Goal: Find specific page/section: Find specific page/section

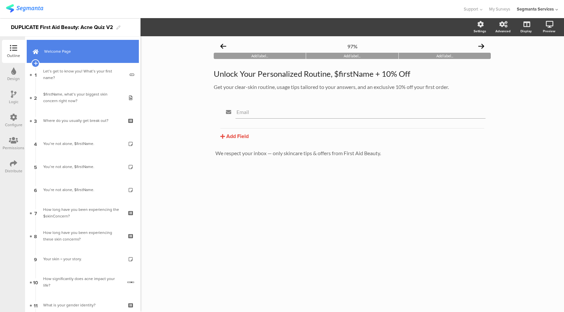
click at [82, 54] on span "Welcome Page" at bounding box center [86, 51] width 84 height 7
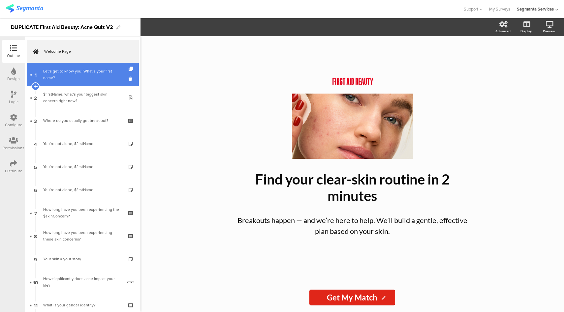
click at [83, 77] on div "Let’s get to know you! What’s your first name?" at bounding box center [83, 74] width 81 height 13
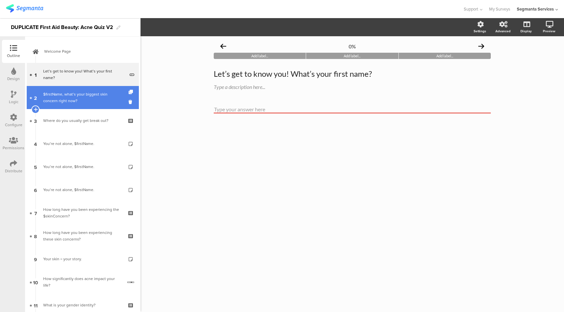
click at [85, 98] on div "$firstName, what’s your biggest skin concern right now?" at bounding box center [82, 97] width 79 height 13
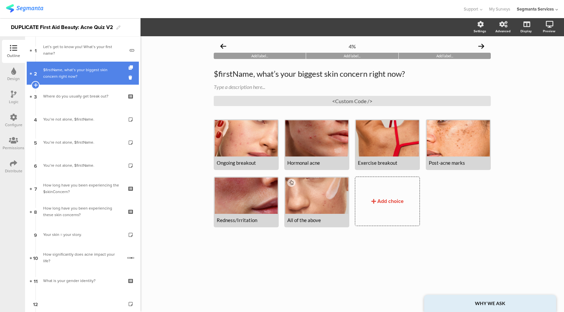
scroll to position [26, 0]
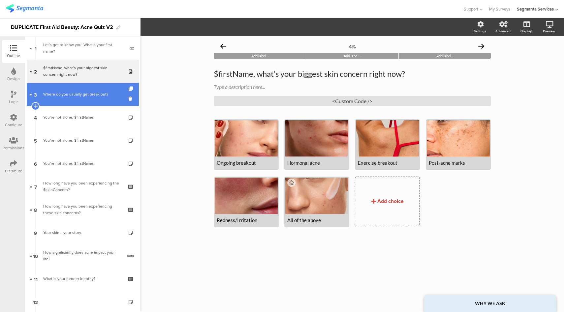
click at [85, 89] on link "3 Where do you usually get break out?" at bounding box center [83, 94] width 112 height 23
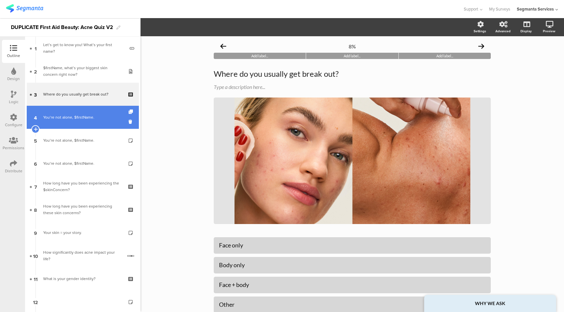
click at [86, 108] on link "4 You’re not alone, $firstName." at bounding box center [83, 117] width 112 height 23
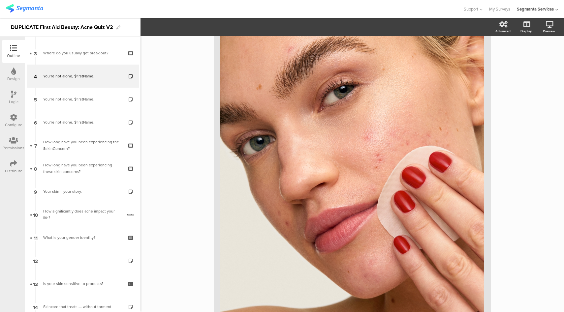
scroll to position [127, 0]
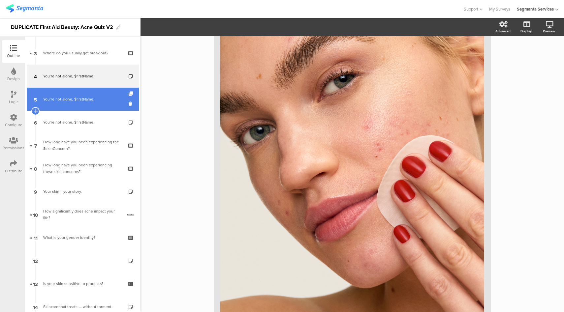
click at [68, 104] on link "5 You’re not alone, $firstName." at bounding box center [83, 99] width 112 height 23
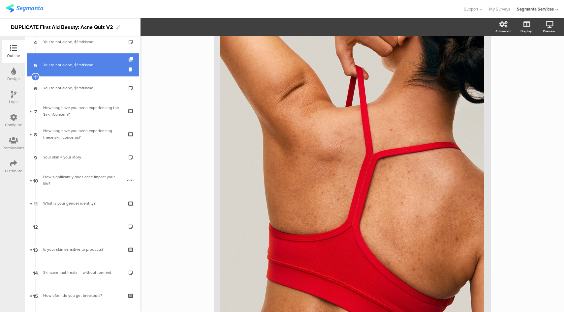
scroll to position [104, 0]
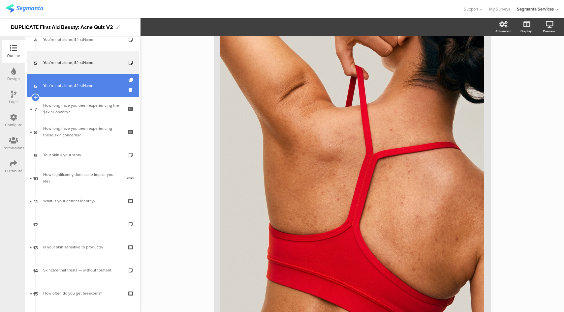
click at [66, 94] on link "6 You’re not alone, $firstName." at bounding box center [83, 85] width 112 height 23
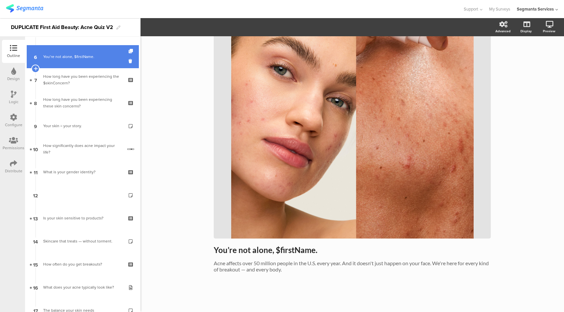
scroll to position [139, 0]
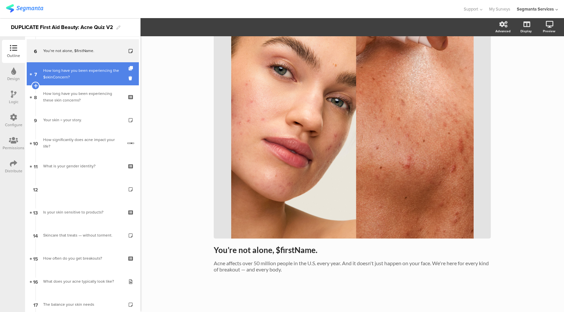
click at [70, 80] on div "How long have you been experiencing the $skinConcern?" at bounding box center [82, 73] width 79 height 13
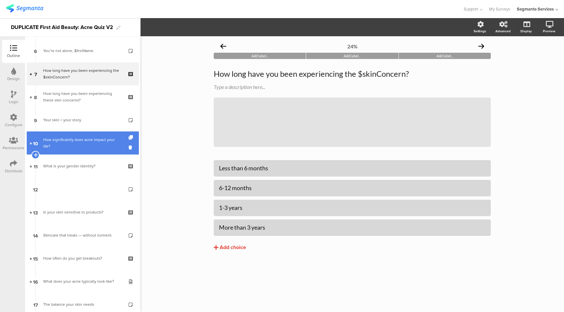
click at [76, 144] on div "How significantly does acne impact your life?" at bounding box center [82, 143] width 79 height 13
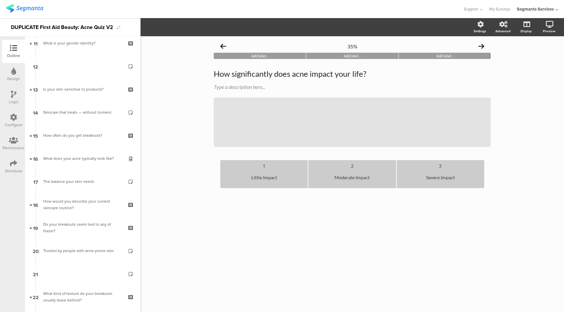
scroll to position [305, 0]
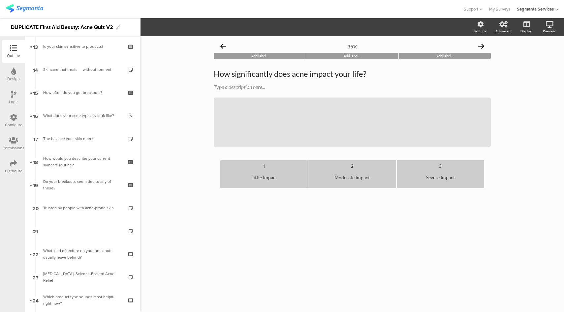
click at [76, 144] on link "17 The balance your skin needs" at bounding box center [83, 138] width 112 height 23
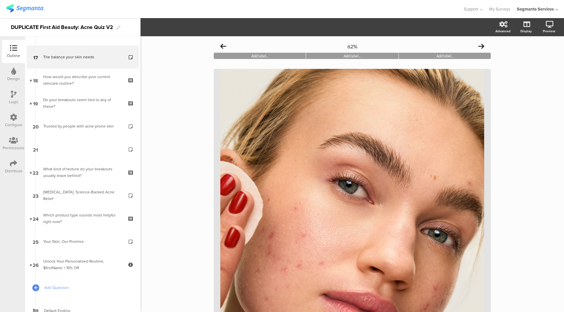
scroll to position [425, 0]
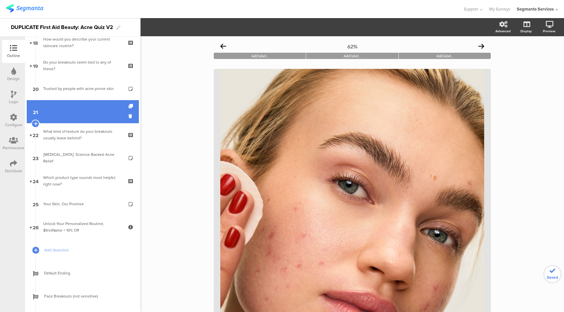
click at [73, 110] on link "21" at bounding box center [83, 111] width 112 height 23
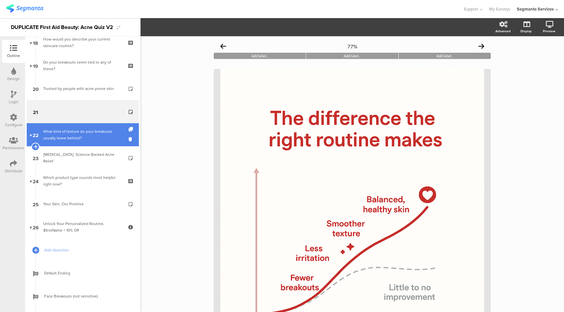
click at [73, 136] on div "What kind of texture do your breakouts usually leave behind?" at bounding box center [82, 134] width 79 height 13
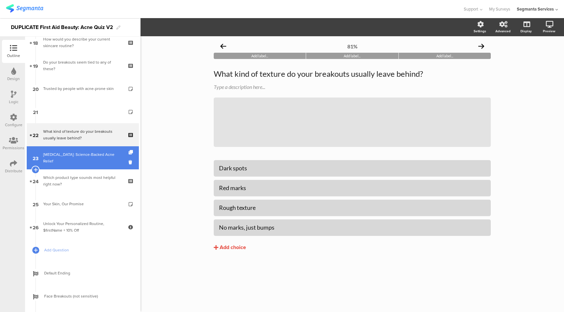
click at [74, 161] on link "23 Niacinamide: Science-Backed Acne Relief" at bounding box center [83, 157] width 112 height 23
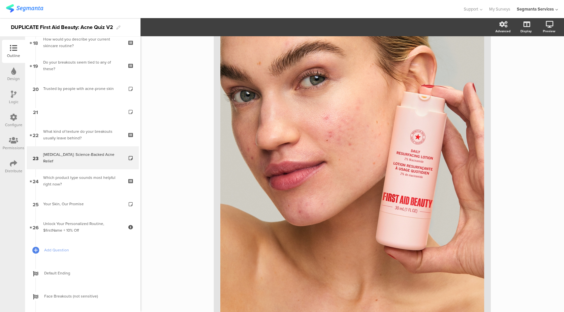
scroll to position [213, 0]
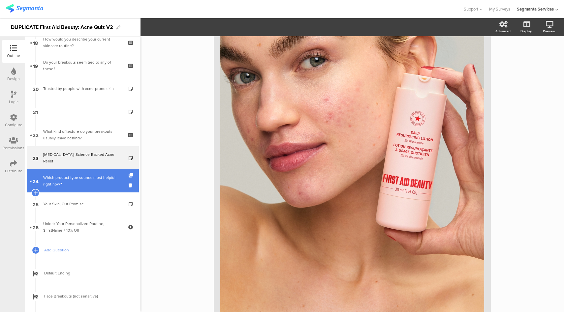
click at [92, 179] on div "Which product type sounds most helpful right now?" at bounding box center [82, 181] width 79 height 13
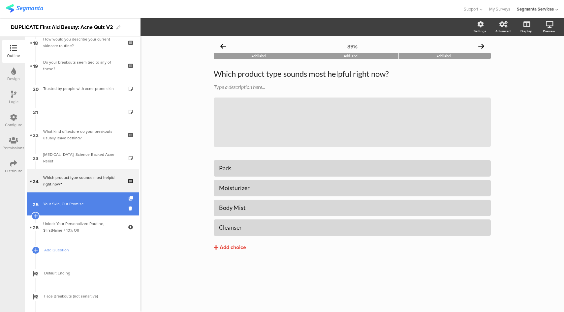
click at [93, 201] on div "Your Skin, Our Promise" at bounding box center [82, 204] width 79 height 7
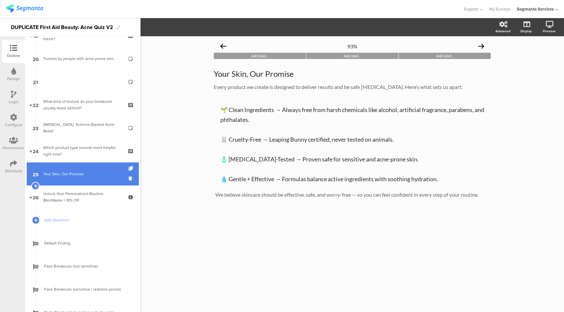
scroll to position [457, 0]
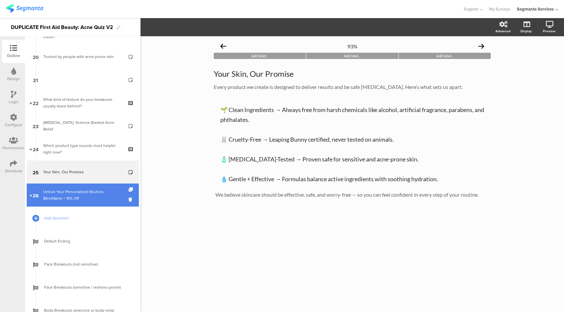
click at [95, 199] on div "Unlock Your Personalized Routine, $firstName + 10% Off" at bounding box center [82, 195] width 79 height 13
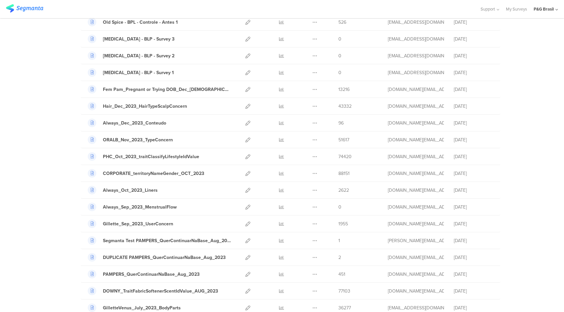
scroll to position [596, 0]
click at [279, 108] on icon at bounding box center [281, 106] width 5 height 5
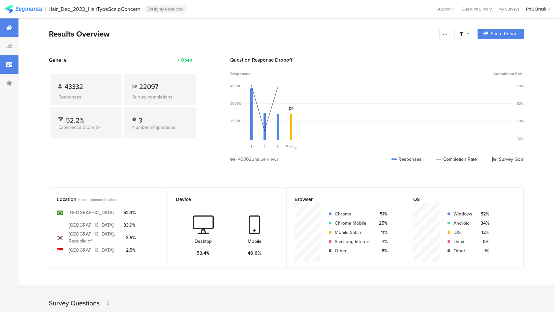
click at [15, 71] on div at bounding box center [9, 64] width 18 height 18
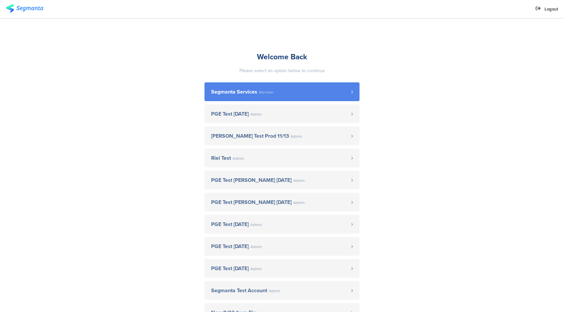
click at [277, 95] on link "Segmanta Services Member" at bounding box center [282, 91] width 155 height 19
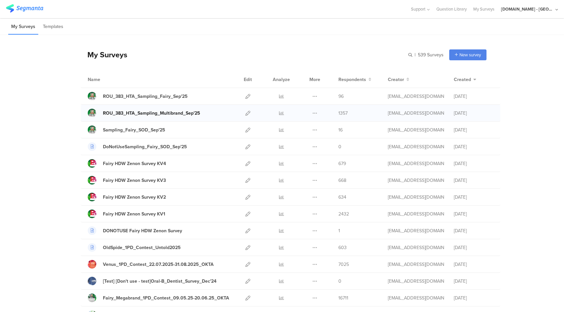
click at [175, 115] on div "ROU_383_HTA_Sampling_Multibrand_Sep'25" at bounding box center [151, 113] width 97 height 7
click at [187, 265] on div "Venus_1PD_Contest_22.07.2025-31.08.2025_OKTA" at bounding box center [158, 264] width 111 height 7
click at [539, 9] on div "Youtil.ro - Romania" at bounding box center [527, 9] width 53 height 6
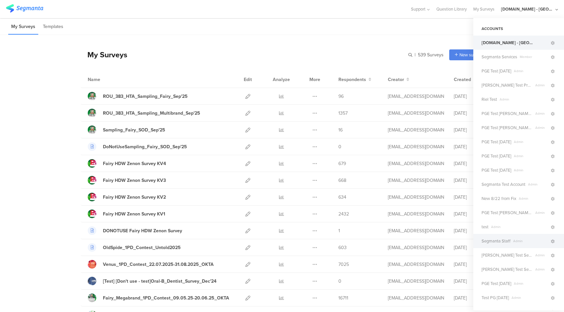
click at [487, 241] on span "Segmanta Staff" at bounding box center [496, 241] width 29 height 6
